Goal: Go to known website: Access a specific website the user already knows

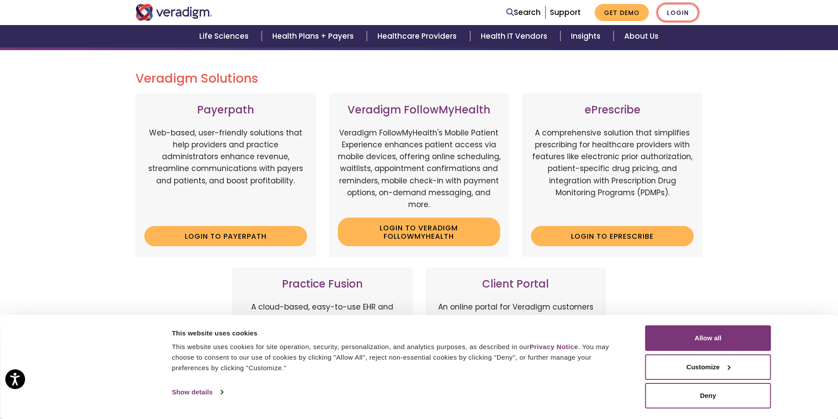
click at [678, 11] on link "Login" at bounding box center [677, 13] width 41 height 18
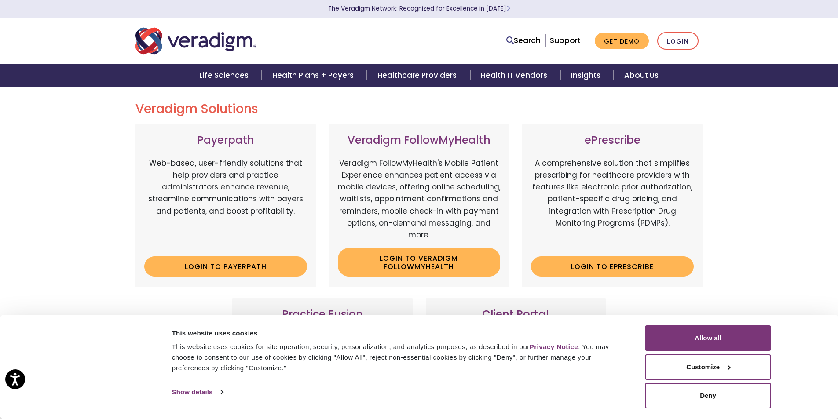
scroll to position [132, 0]
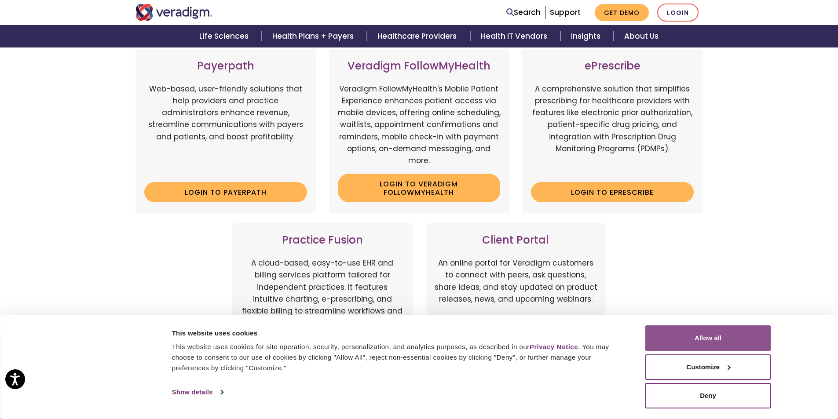
click at [758, 345] on button "Allow all" at bounding box center [709, 339] width 126 height 26
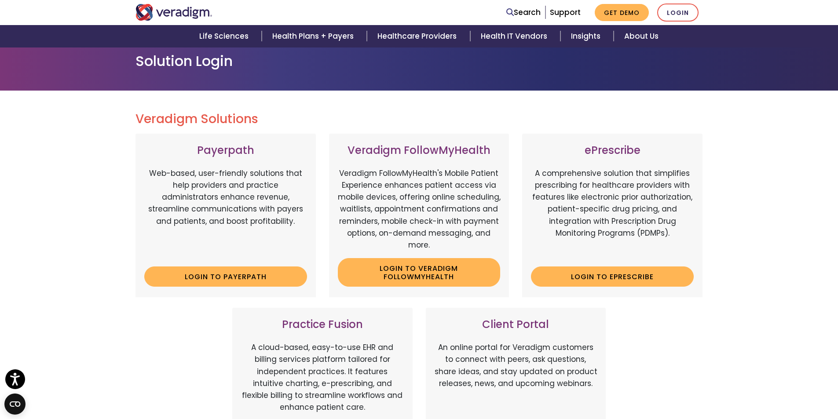
scroll to position [0, 0]
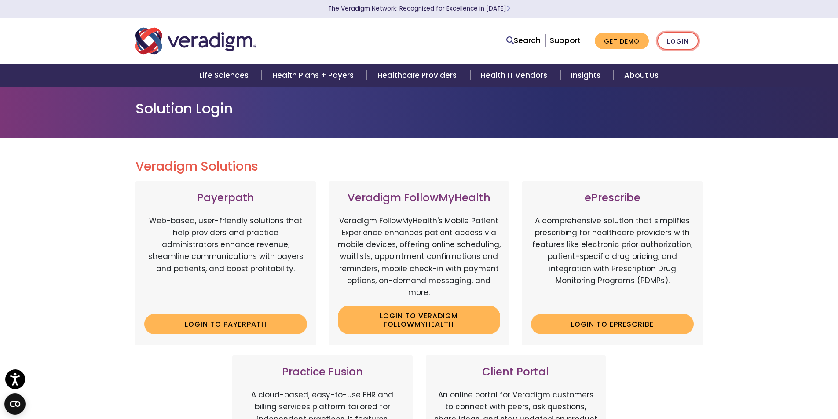
click at [679, 45] on link "Login" at bounding box center [677, 41] width 41 height 18
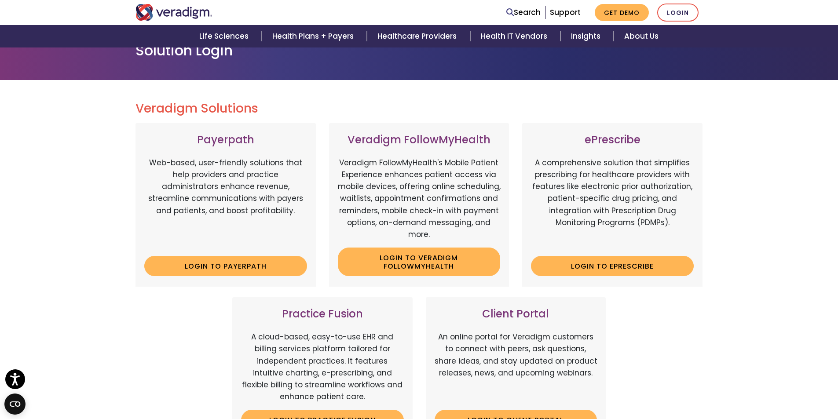
scroll to position [132, 0]
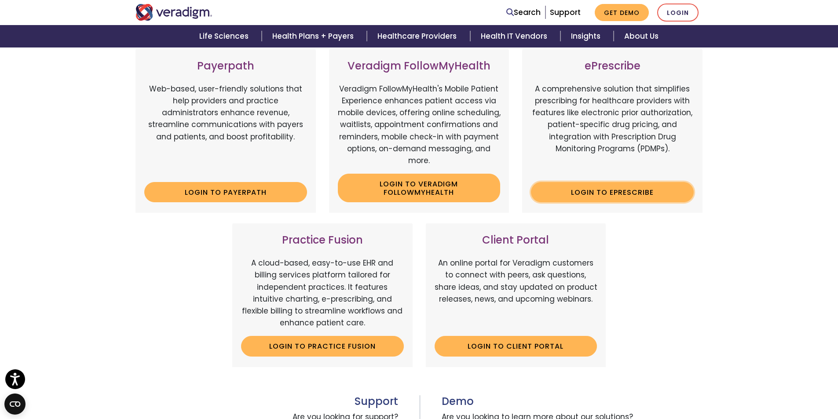
click at [599, 191] on link "Login to ePrescribe" at bounding box center [612, 192] width 163 height 20
